Goal: Communication & Community: Participate in discussion

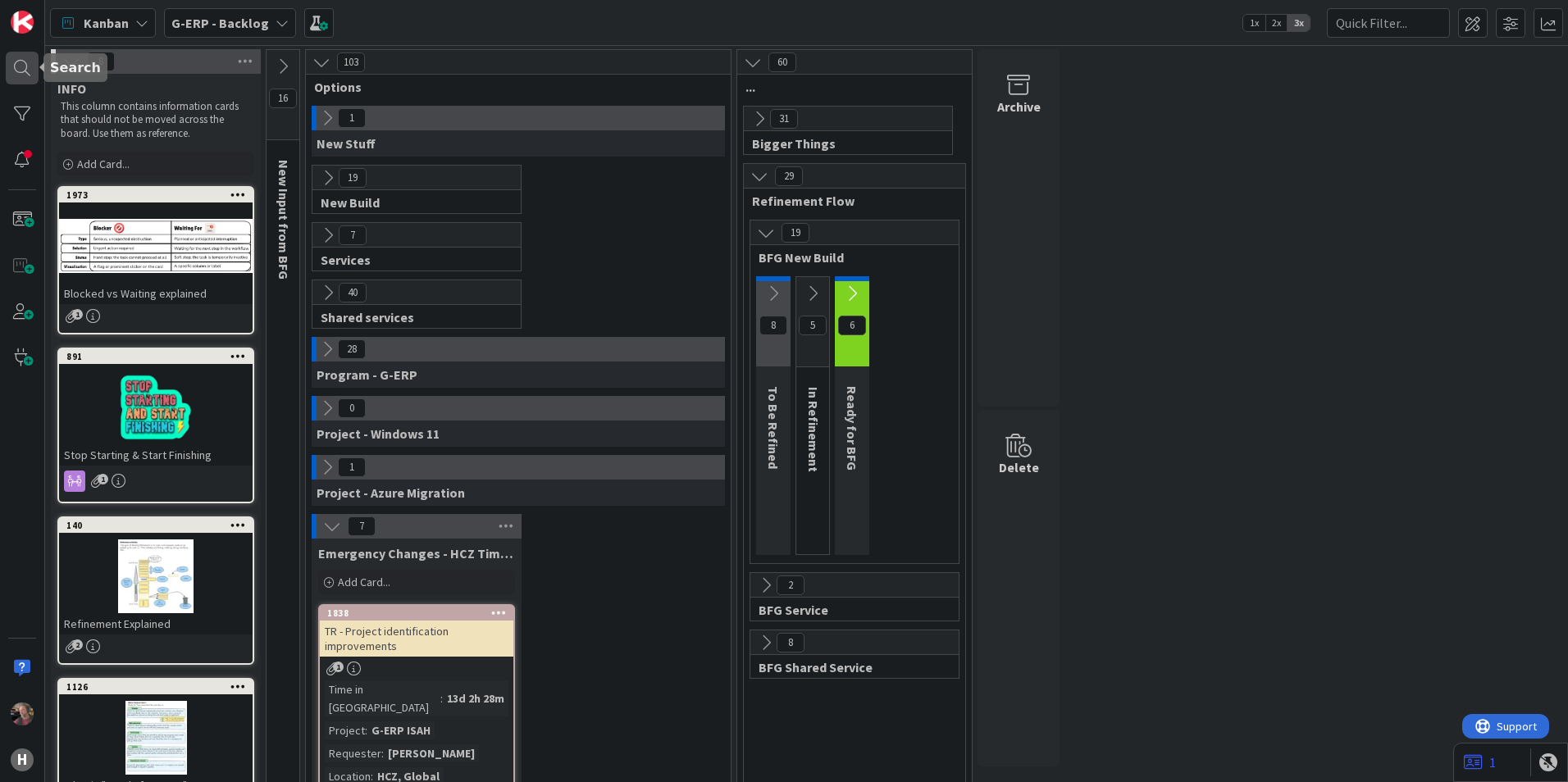
click at [21, 63] on div at bounding box center [22, 68] width 33 height 33
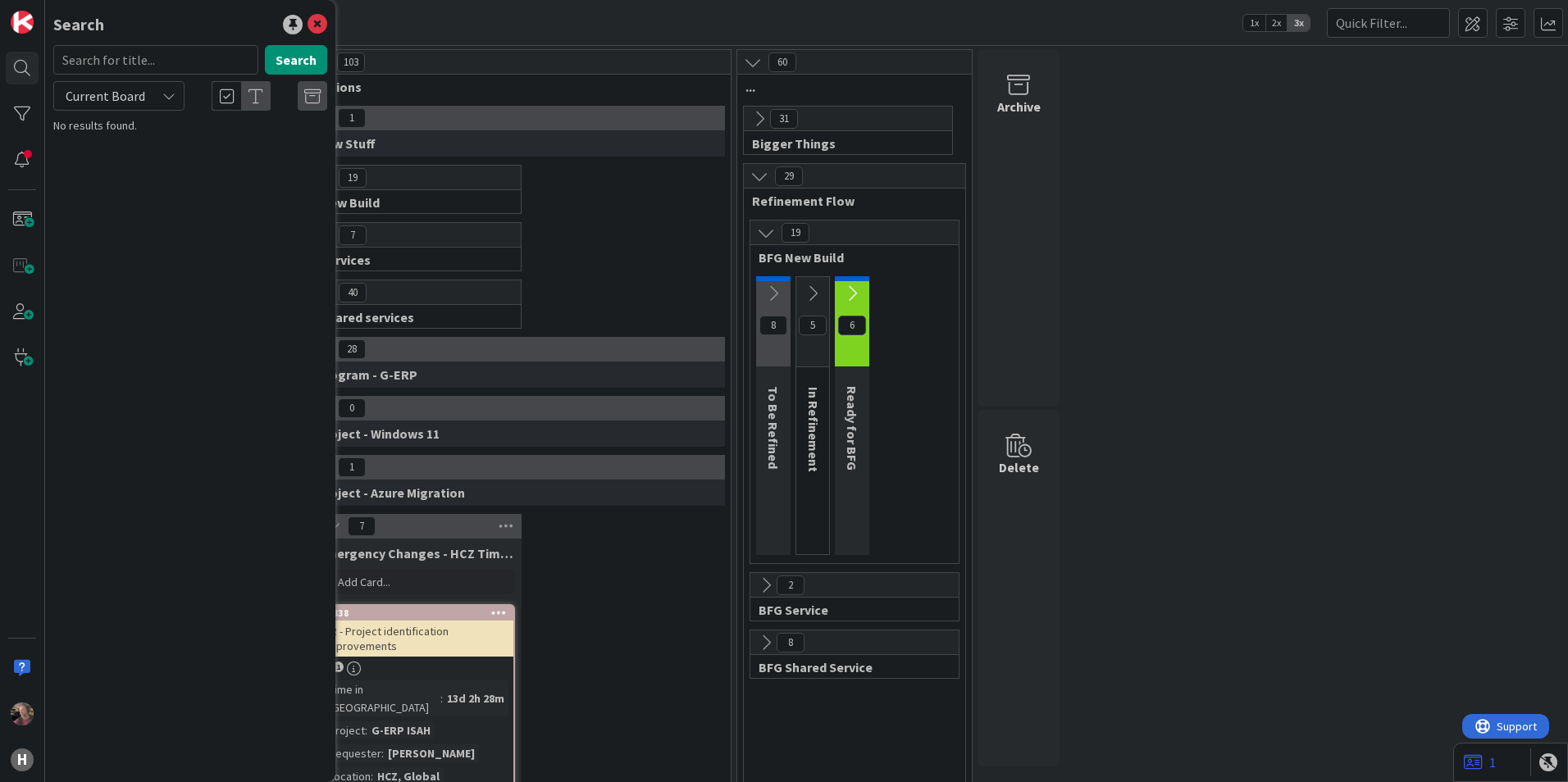
drag, startPoint x: 128, startPoint y: 60, endPoint x: 142, endPoint y: 59, distance: 14.0
click at [128, 59] on input "text" at bounding box center [156, 60] width 205 height 30
click at [185, 54] on input "text" at bounding box center [156, 60] width 205 height 30
type input "avd"
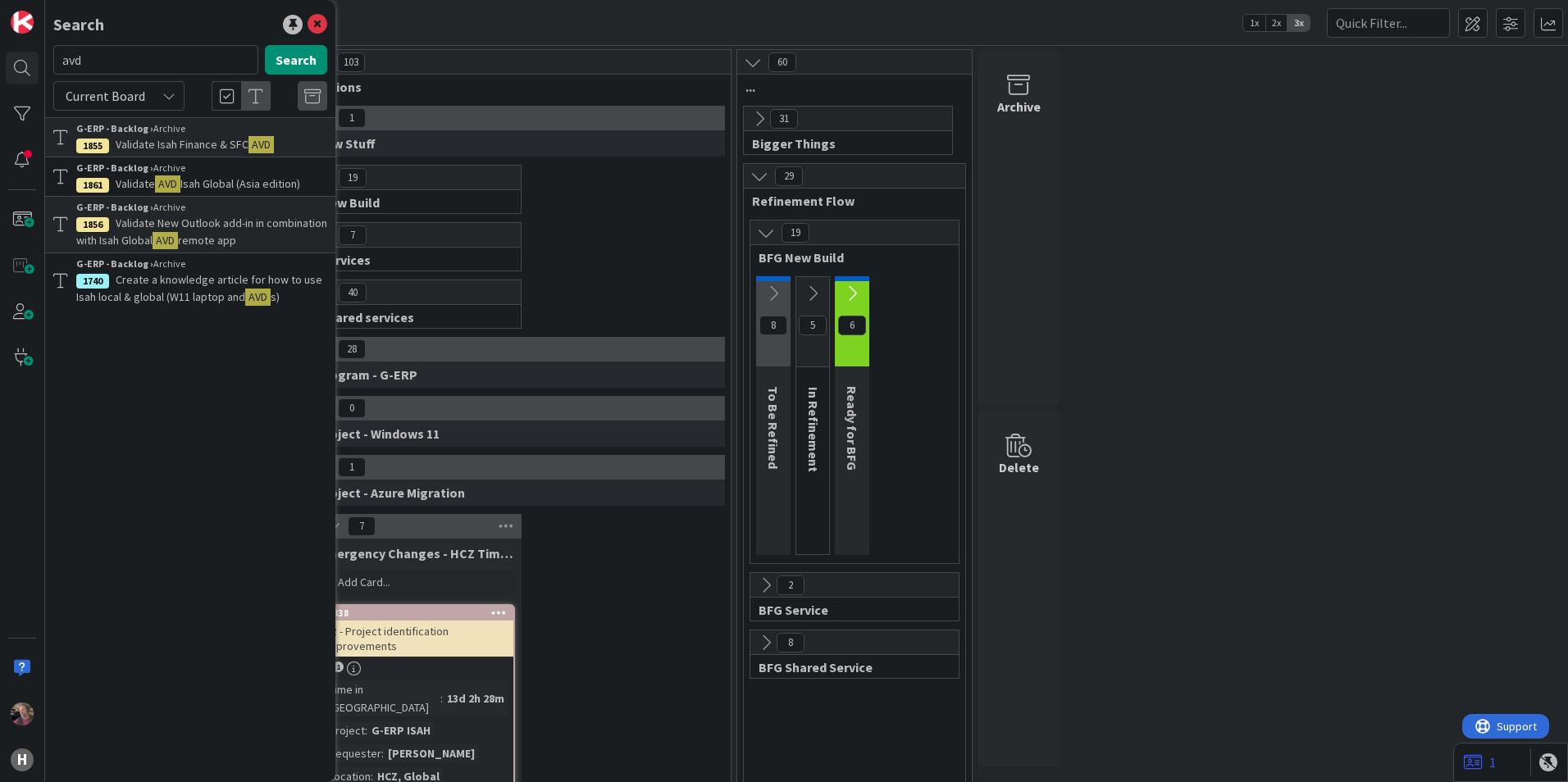
click at [134, 96] on span "Current Board" at bounding box center [105, 96] width 80 height 16
click at [119, 157] on span "All Boards" at bounding box center [147, 164] width 171 height 25
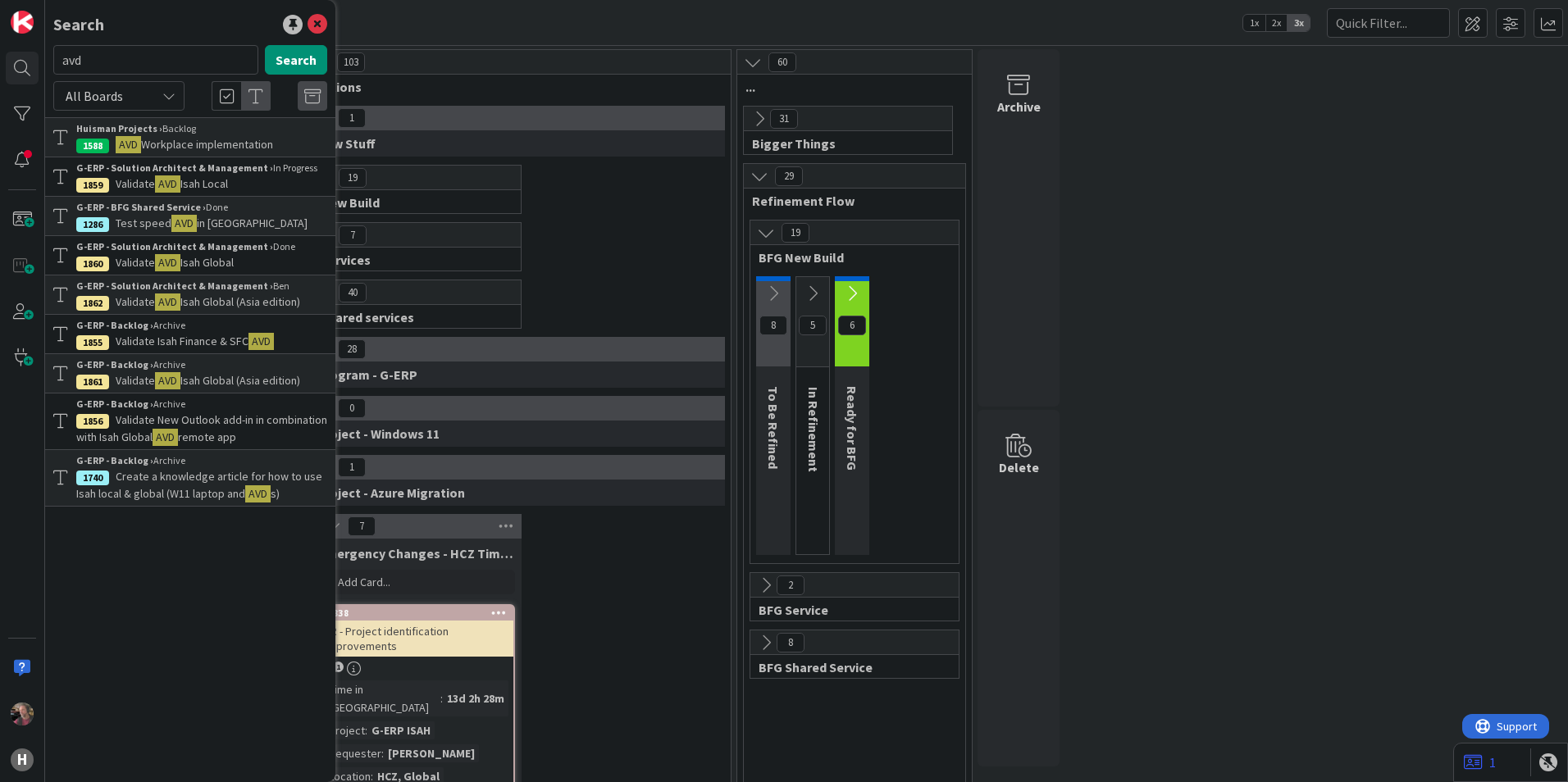
click at [249, 166] on b "G-ERP - Solution Architect & Management ›" at bounding box center [175, 167] width 197 height 12
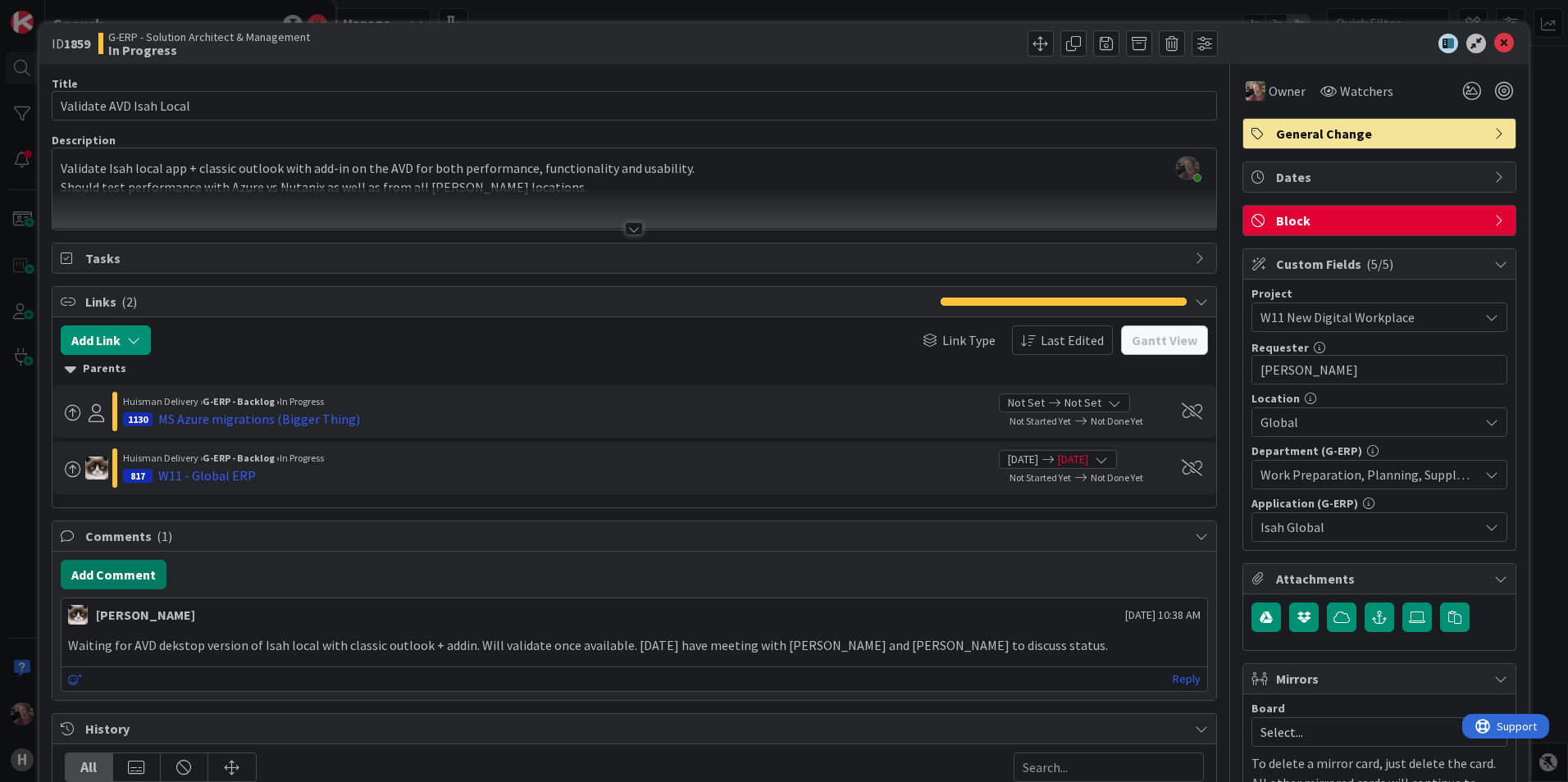
click at [115, 583] on button "Add Comment" at bounding box center [114, 575] width 105 height 30
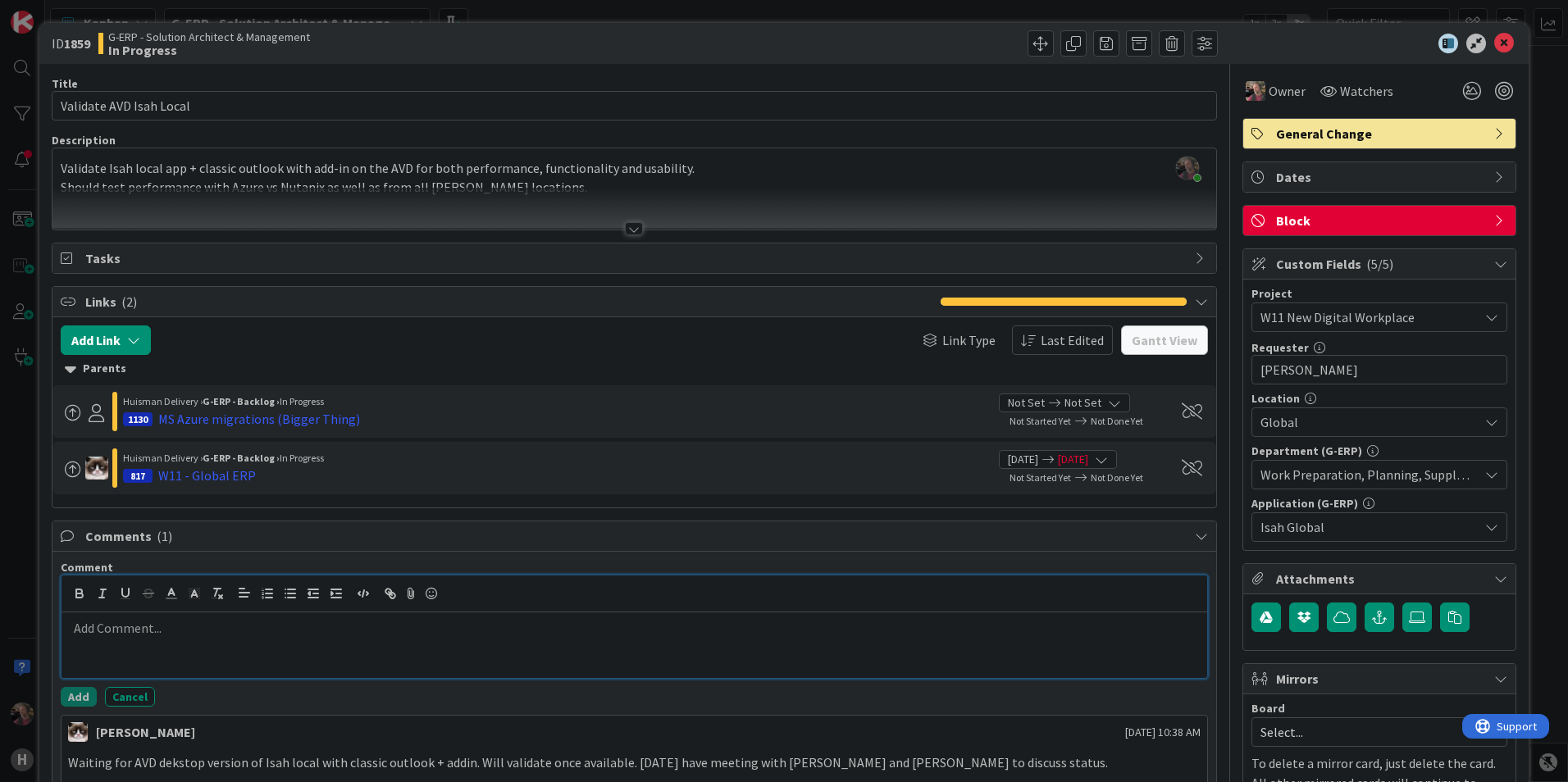
click at [255, 635] on p at bounding box center [634, 628] width 1132 height 19
click at [74, 699] on button "Add" at bounding box center [79, 697] width 36 height 20
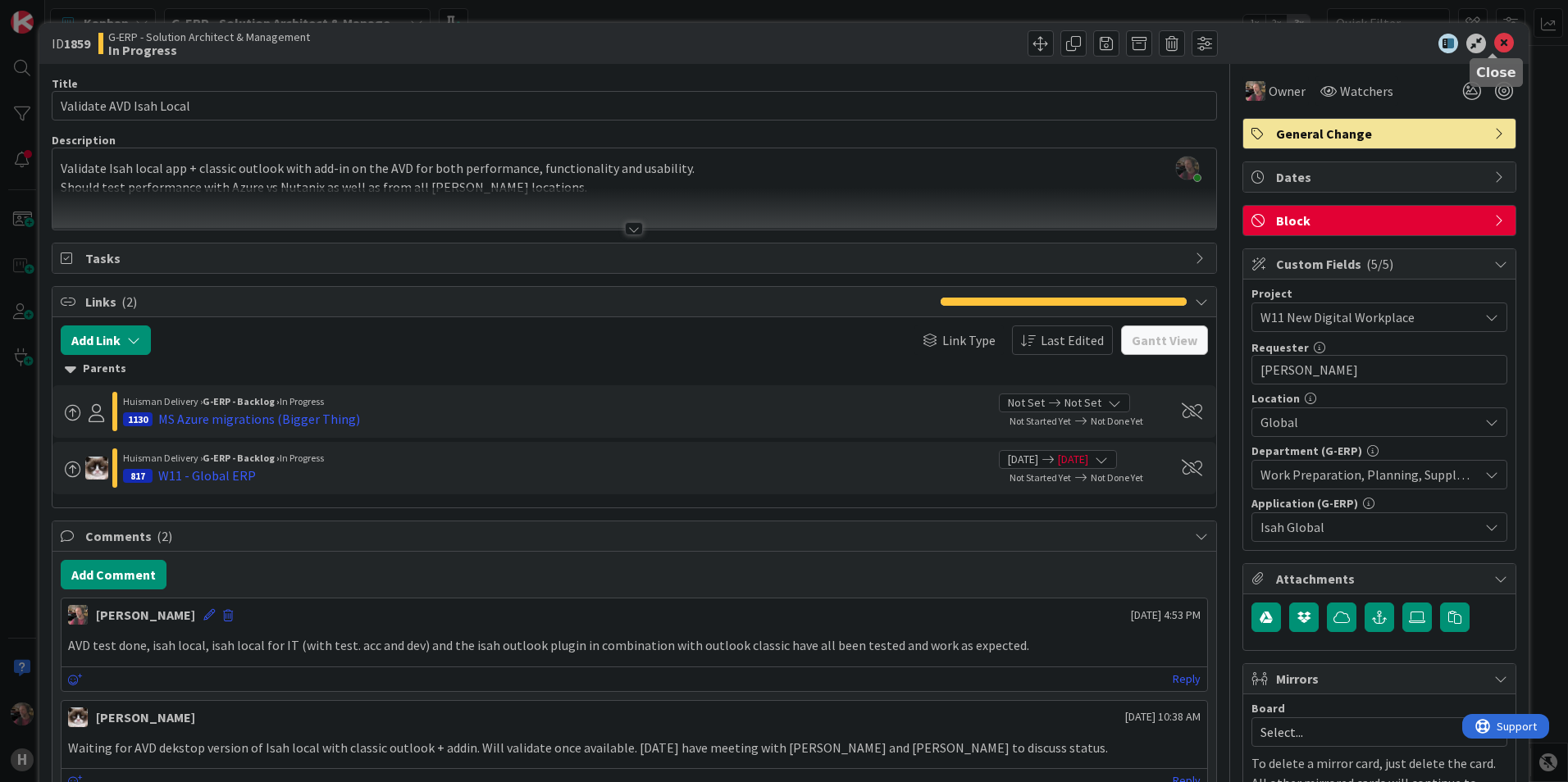
drag, startPoint x: 1492, startPoint y: 44, endPoint x: 1362, endPoint y: 78, distance: 134.4
click at [1494, 44] on icon at bounding box center [1504, 44] width 20 height 20
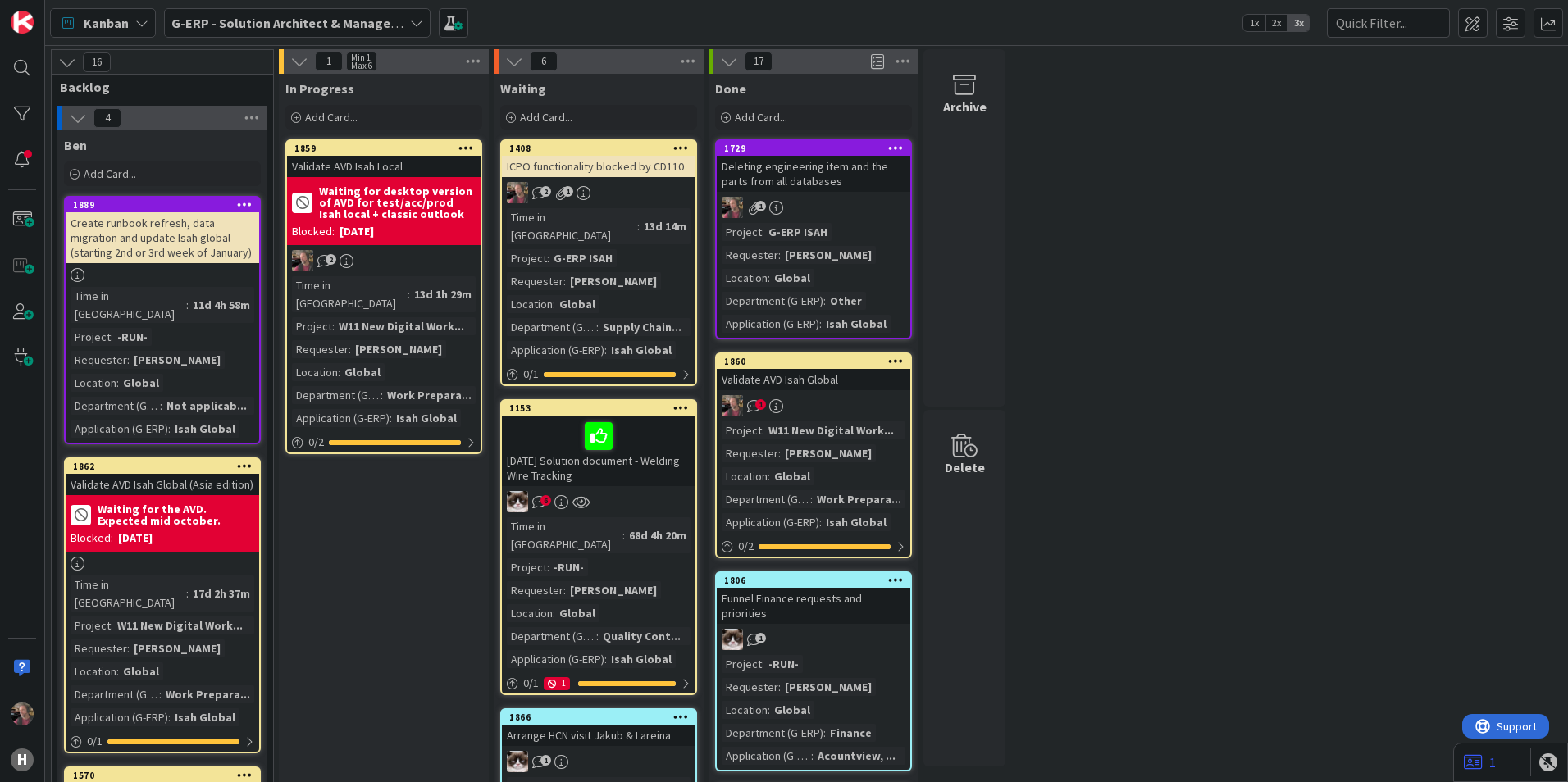
click at [430, 208] on b "Waiting for desktop version of AVD for test/acc/prod Isah local + classic outlo…" at bounding box center [397, 203] width 157 height 35
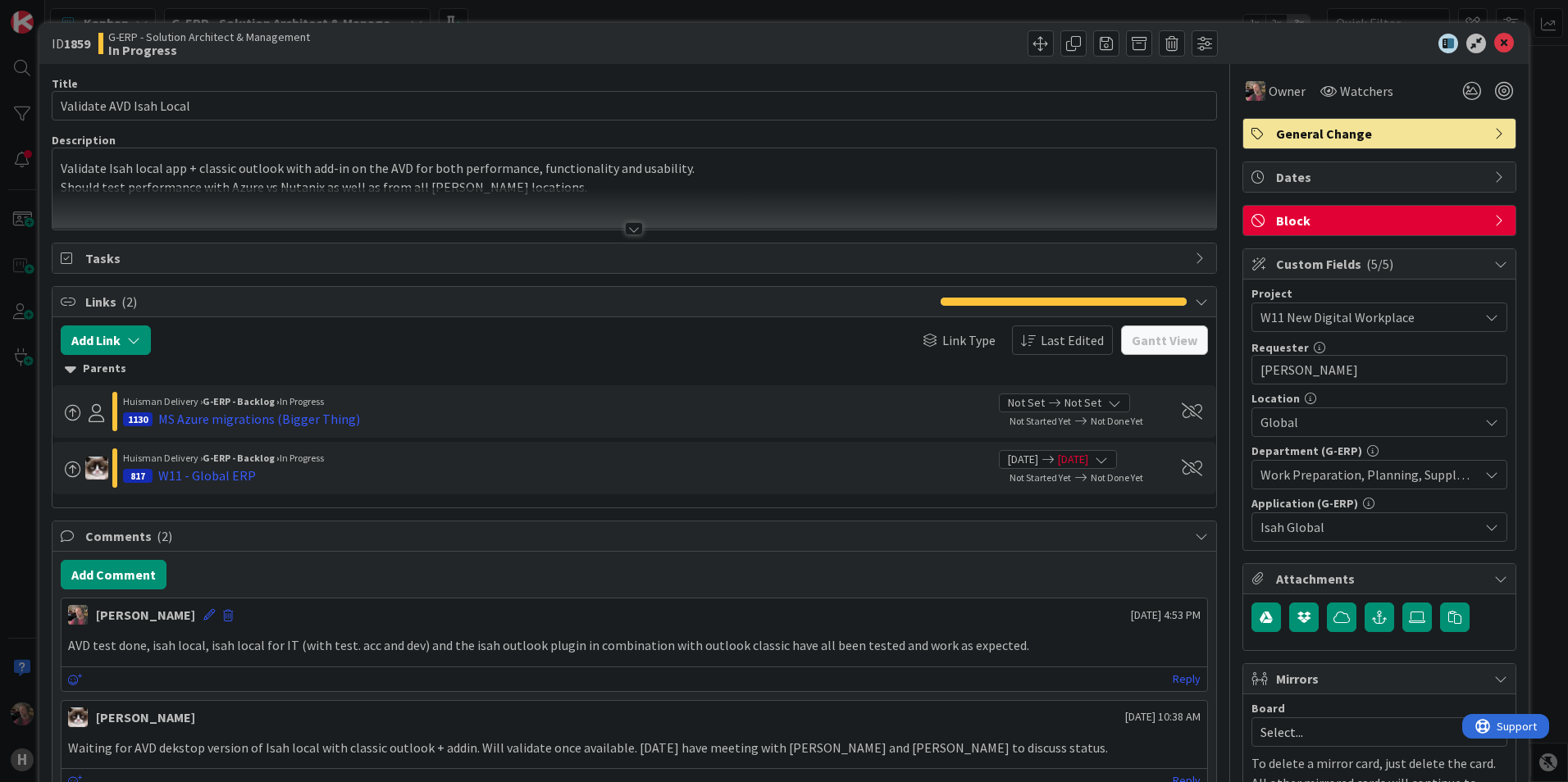
click at [1494, 215] on icon at bounding box center [1500, 221] width 13 height 13
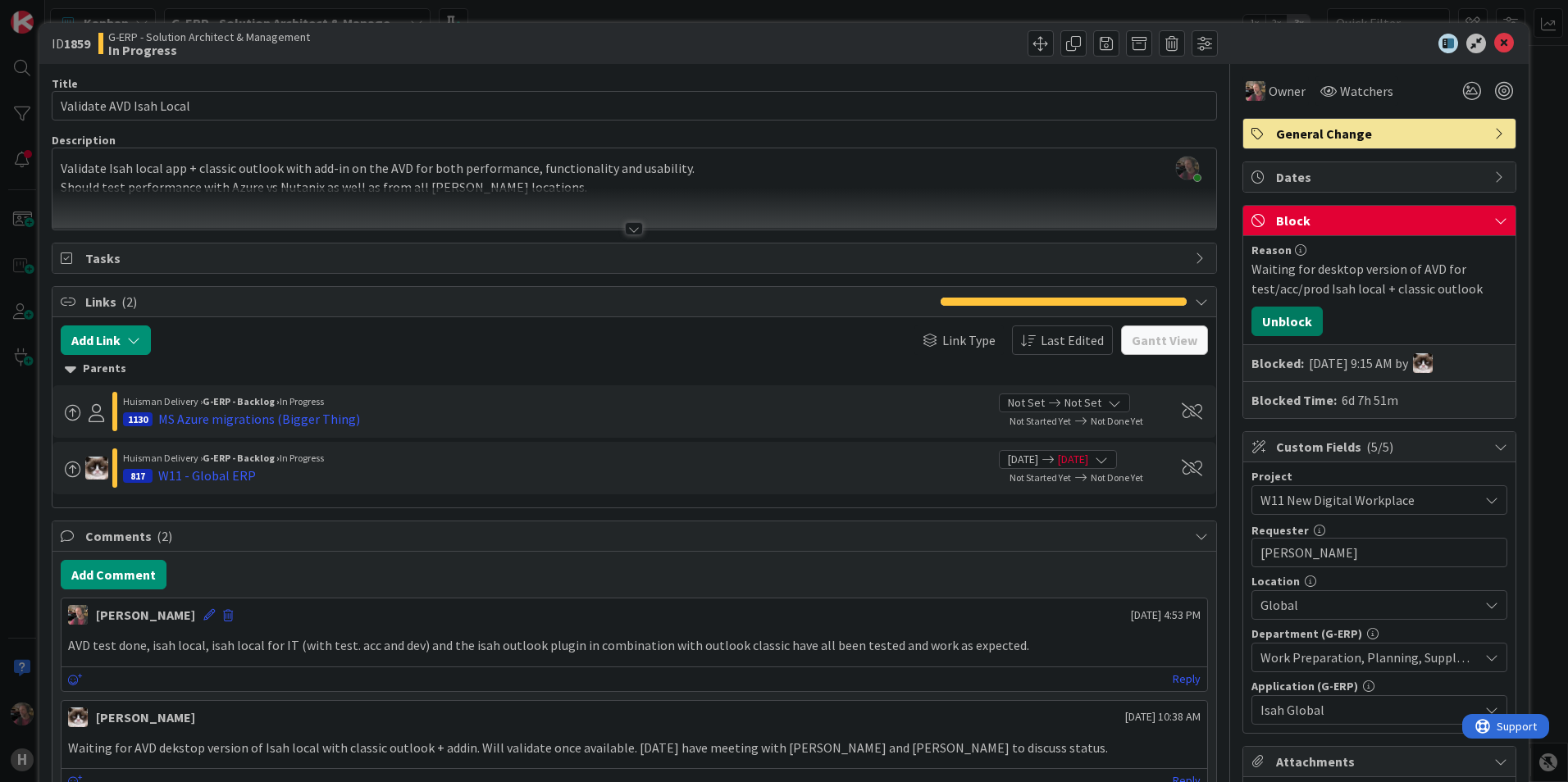
click at [1289, 324] on button "Unblock" at bounding box center [1287, 321] width 72 height 30
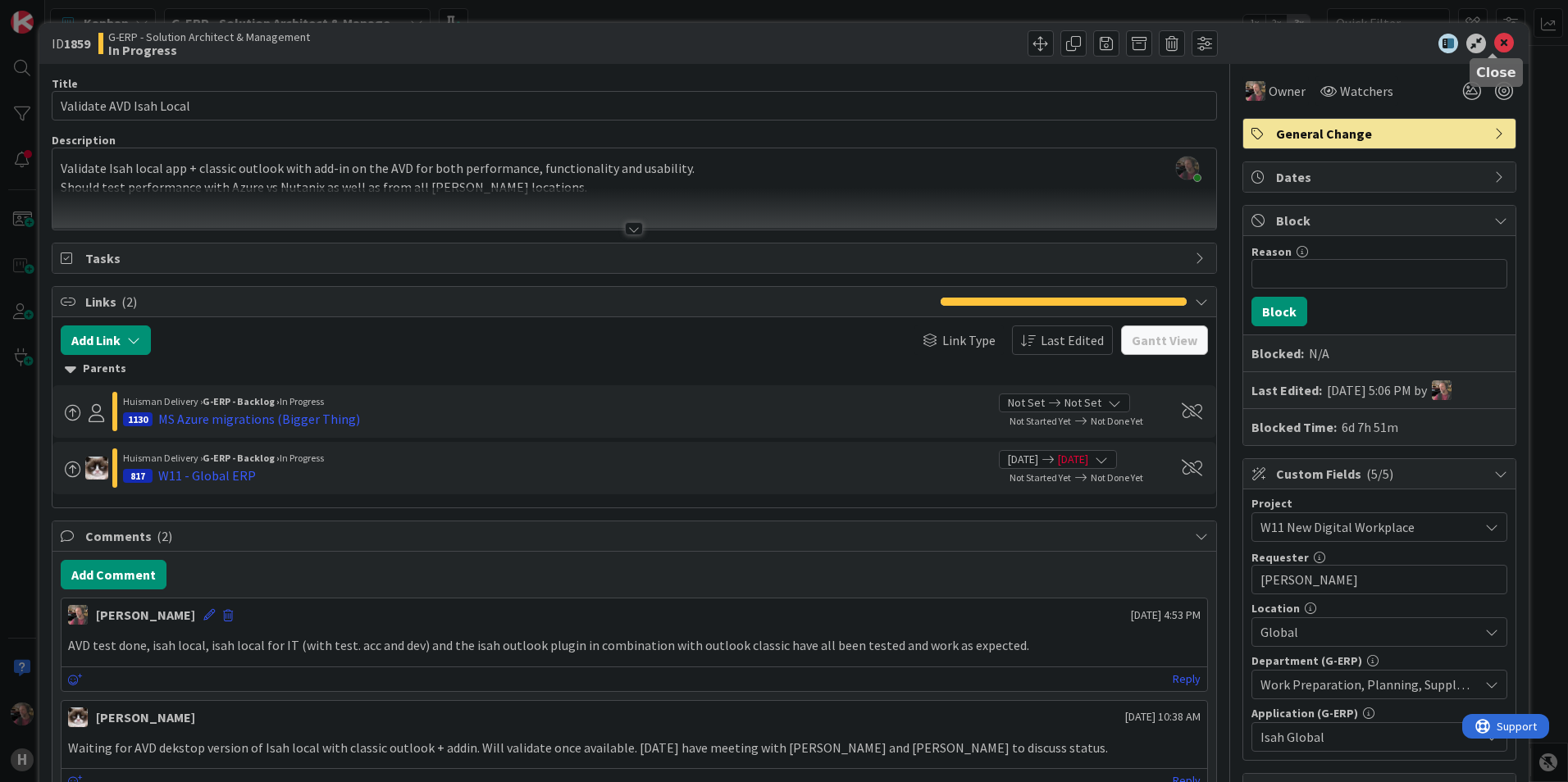
click at [1494, 43] on icon at bounding box center [1504, 44] width 20 height 20
